Goal: Information Seeking & Learning: Learn about a topic

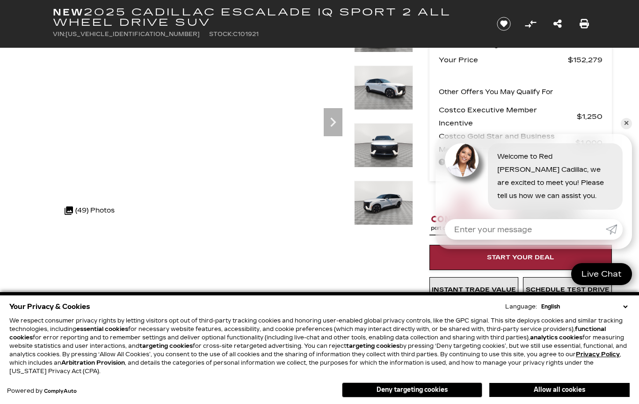
scroll to position [88, 0]
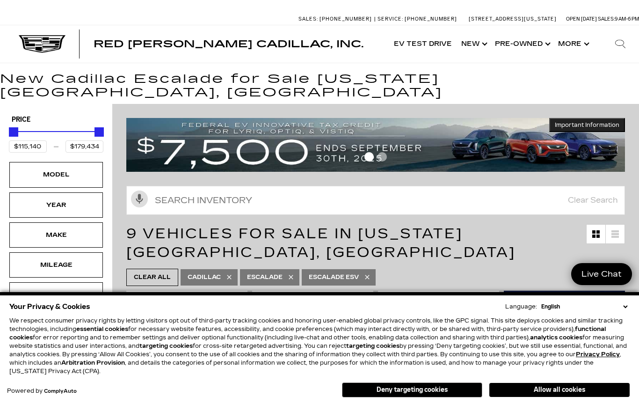
click at [44, 46] on img at bounding box center [42, 44] width 47 height 18
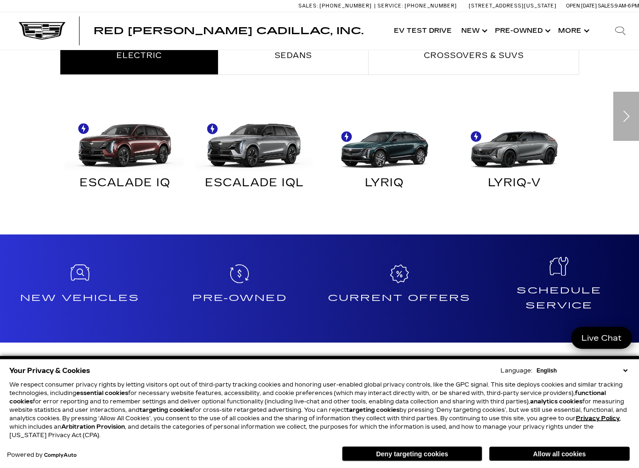
scroll to position [544, 0]
click at [39, 28] on img at bounding box center [42, 31] width 47 height 18
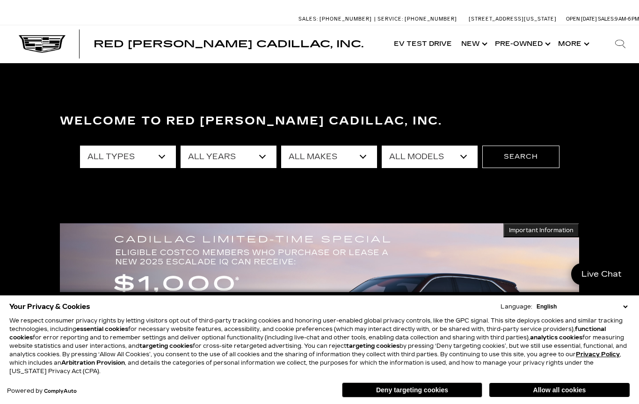
click at [48, 44] on img at bounding box center [42, 44] width 47 height 18
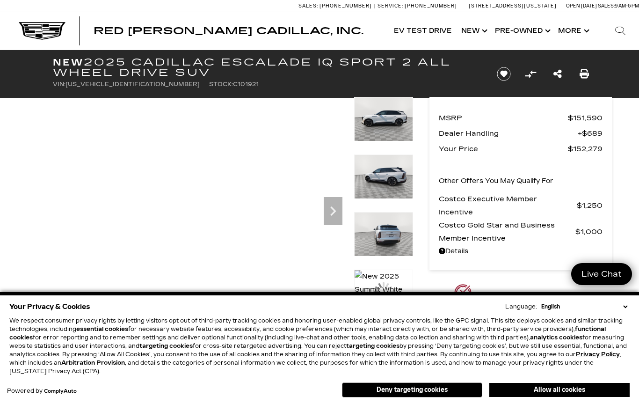
click at [391, 154] on div at bounding box center [383, 126] width 59 height 58
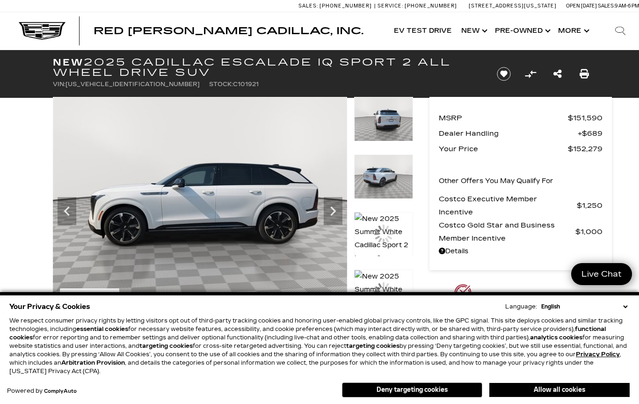
click at [396, 199] on img at bounding box center [383, 176] width 59 height 44
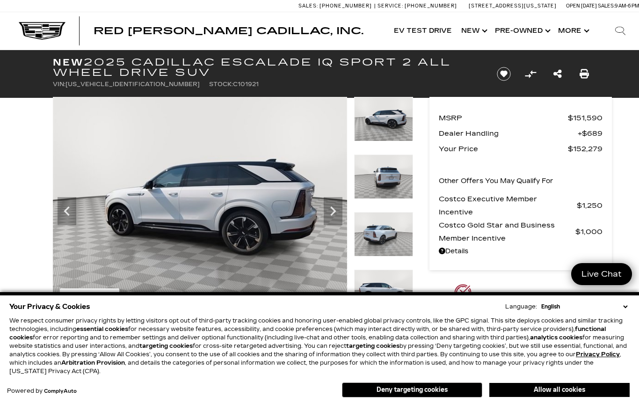
click at [70, 212] on icon "Previous" at bounding box center [67, 211] width 19 height 19
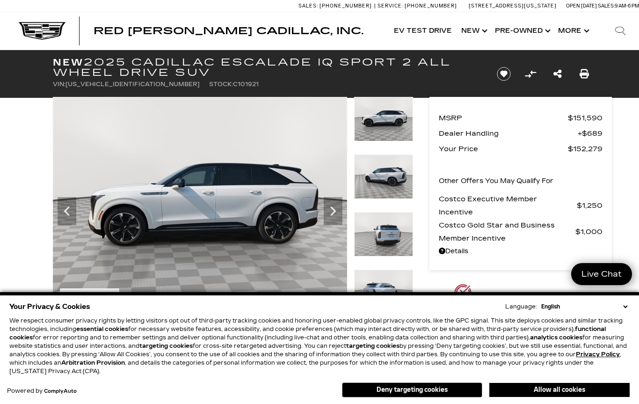
click at [347, 209] on img at bounding box center [494, 207] width 294 height 221
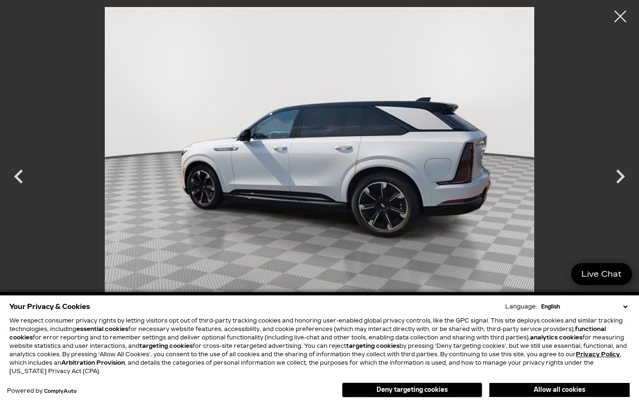
click at [626, 19] on div at bounding box center [620, 16] width 23 height 23
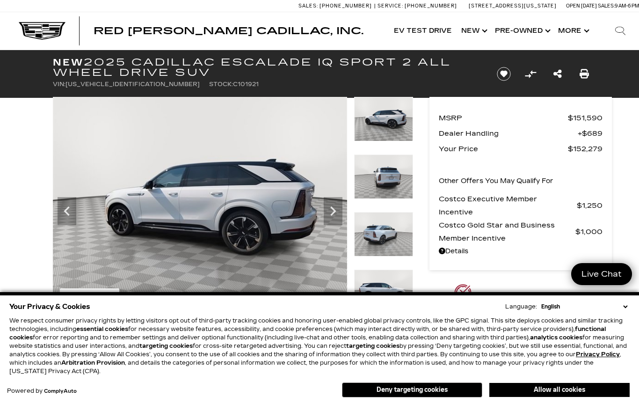
click at [619, 18] on div "Search" at bounding box center [620, 30] width 37 height 37
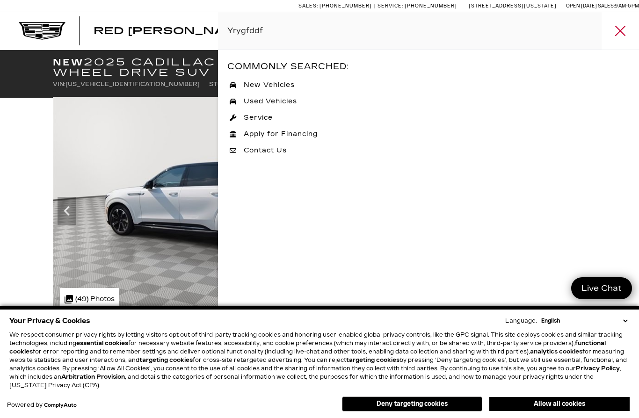
type input "Yrygfddf"
click at [610, 44] on div "Search" at bounding box center [620, 30] width 37 height 37
